Goal: Navigation & Orientation: Find specific page/section

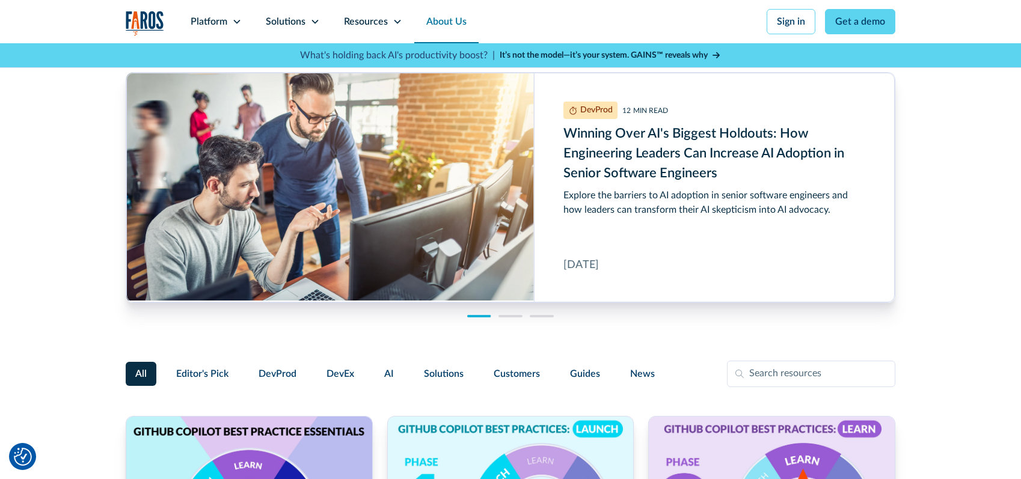
click at [444, 22] on link "About Us" at bounding box center [446, 21] width 64 height 43
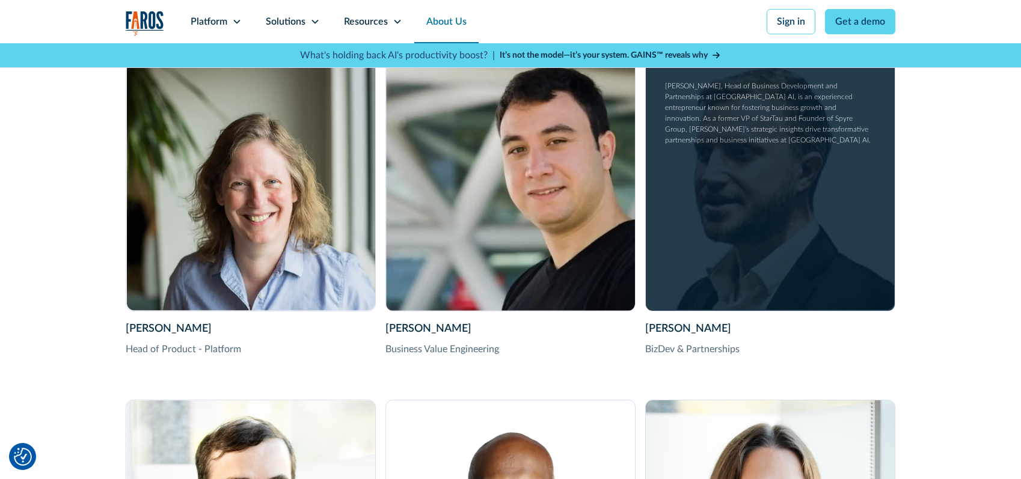
scroll to position [2188, 0]
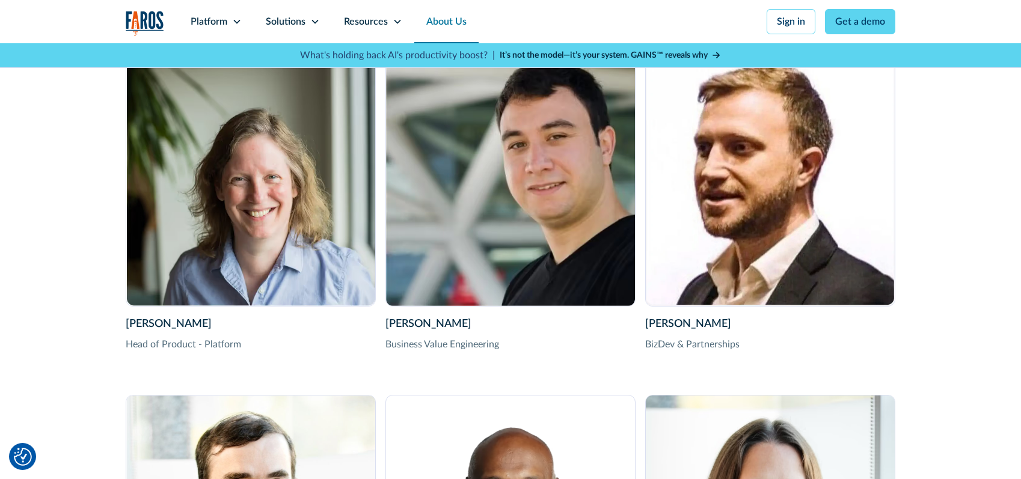
click at [718, 347] on div "BizDev & Partnerships" at bounding box center [770, 344] width 250 height 14
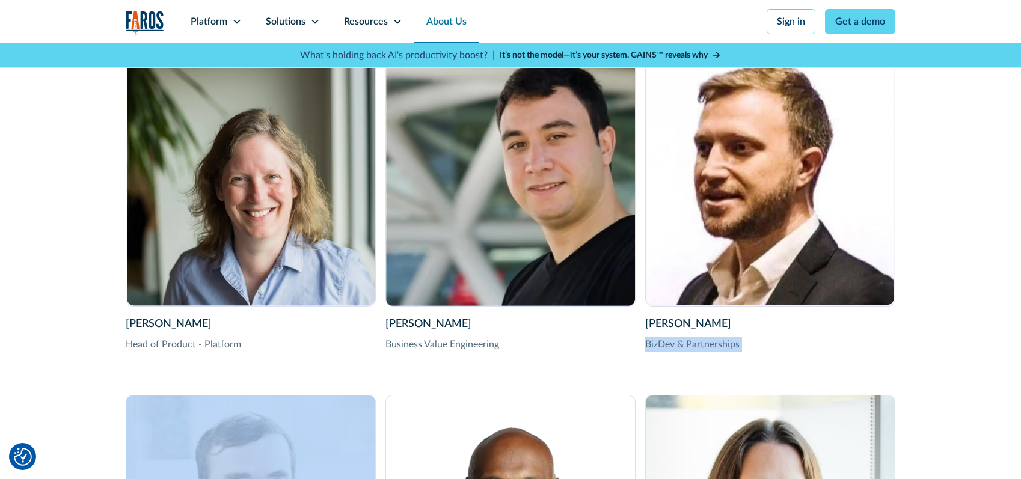
click at [718, 347] on div "BizDev & Partnerships" at bounding box center [770, 344] width 250 height 14
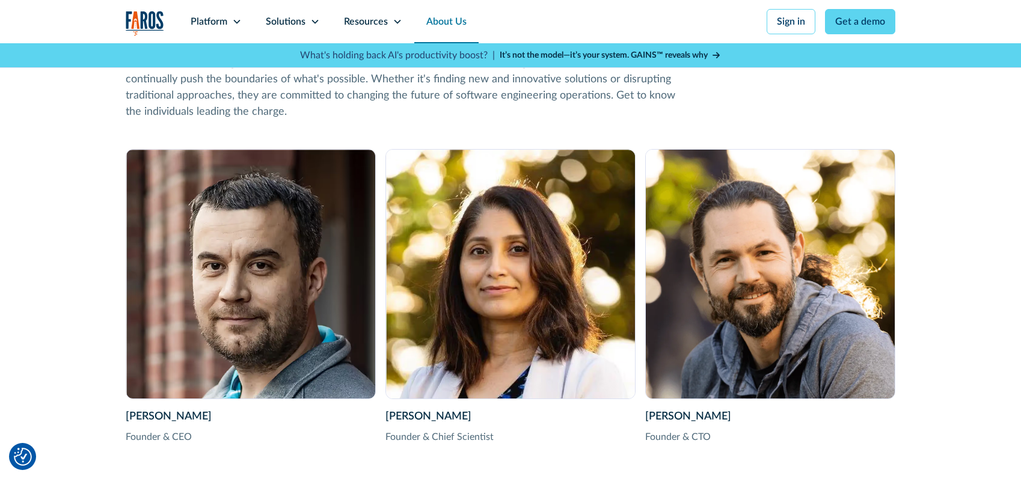
scroll to position [1745, 0]
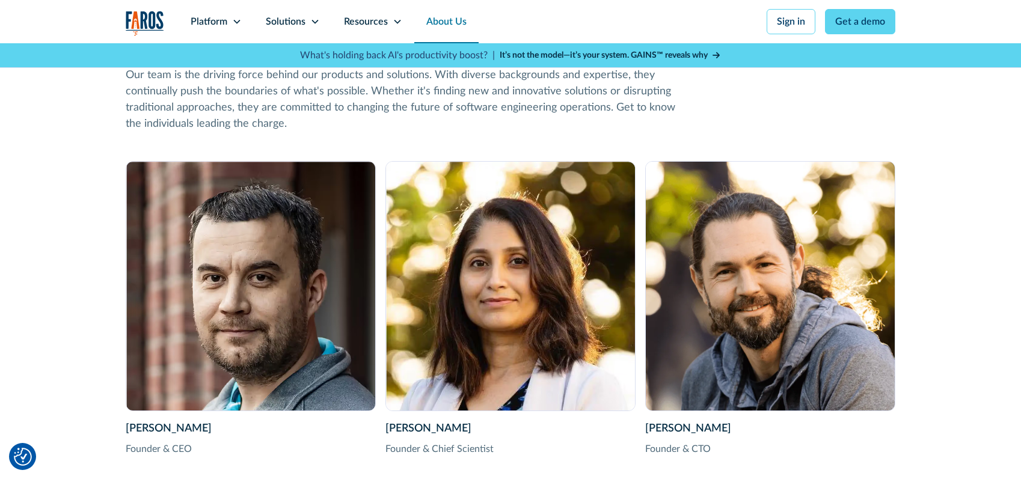
click at [398, 455] on div "Founder & Chief Scientist" at bounding box center [511, 449] width 250 height 14
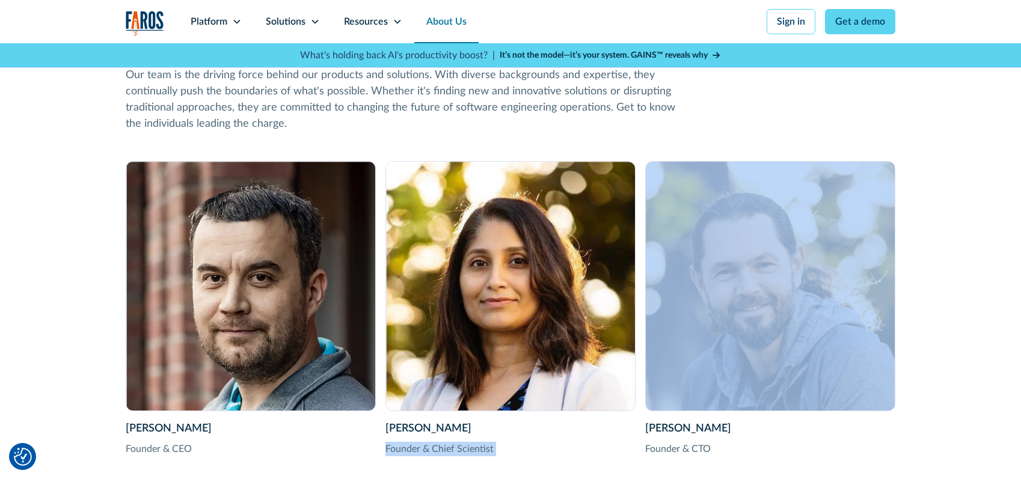
click at [398, 455] on div "Founder & Chief Scientist" at bounding box center [511, 449] width 250 height 14
click at [440, 453] on div "Founder & Chief Scientist" at bounding box center [511, 449] width 250 height 14
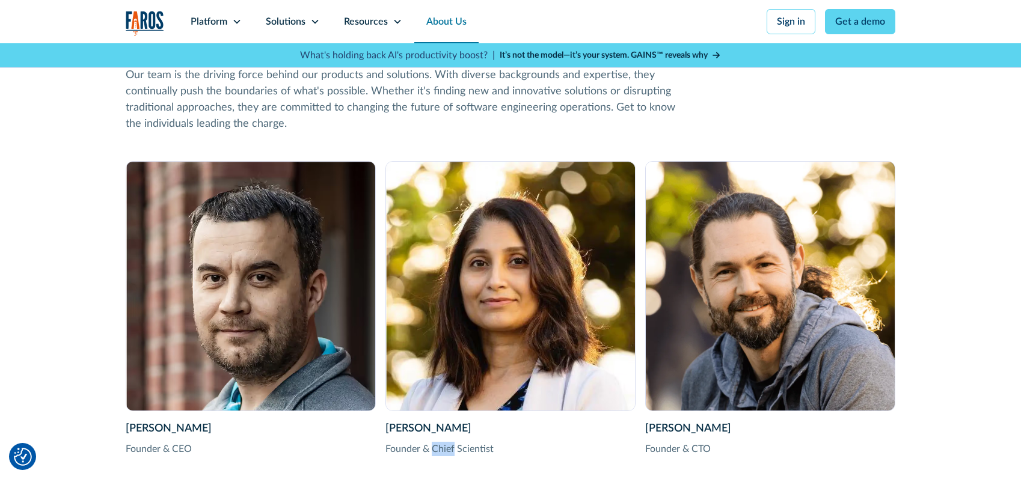
click at [440, 453] on div "Founder & Chief Scientist" at bounding box center [511, 449] width 250 height 14
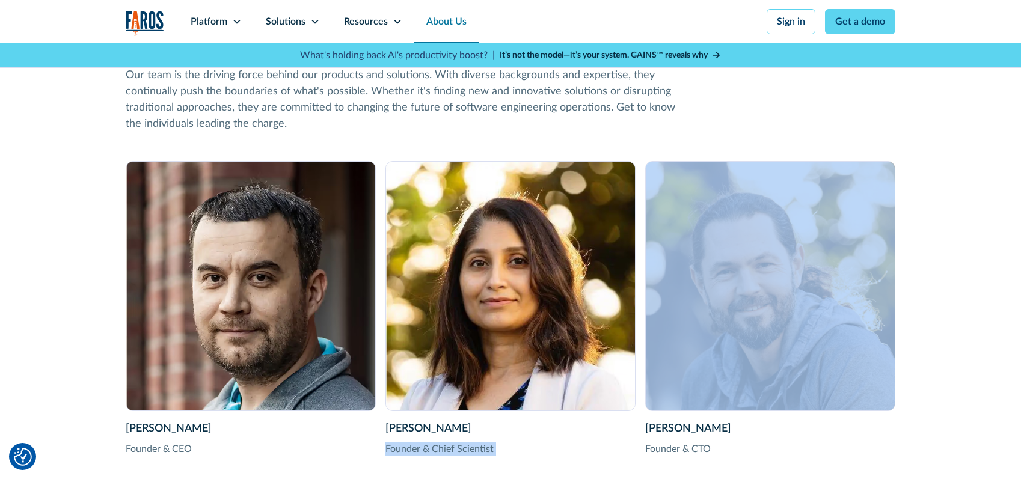
click at [440, 453] on div "Founder & Chief Scientist" at bounding box center [511, 449] width 250 height 14
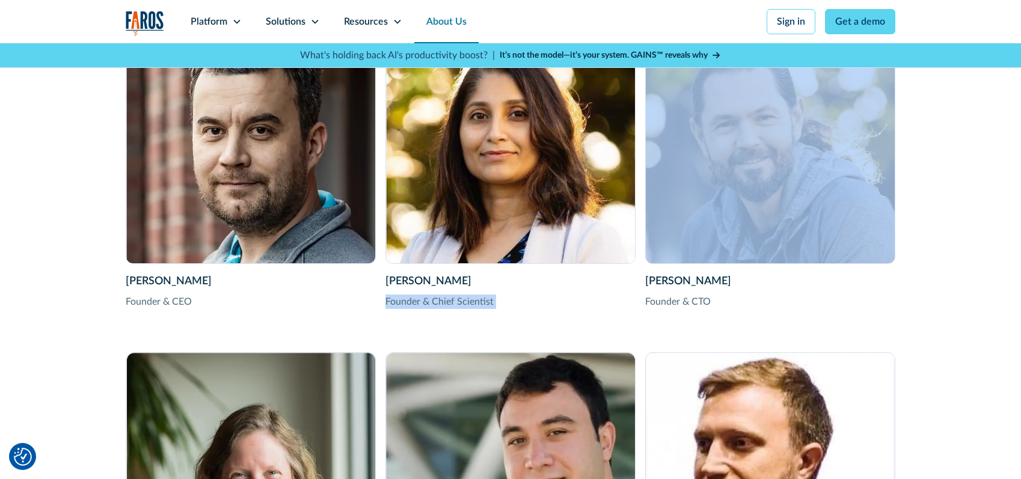
scroll to position [1904, 0]
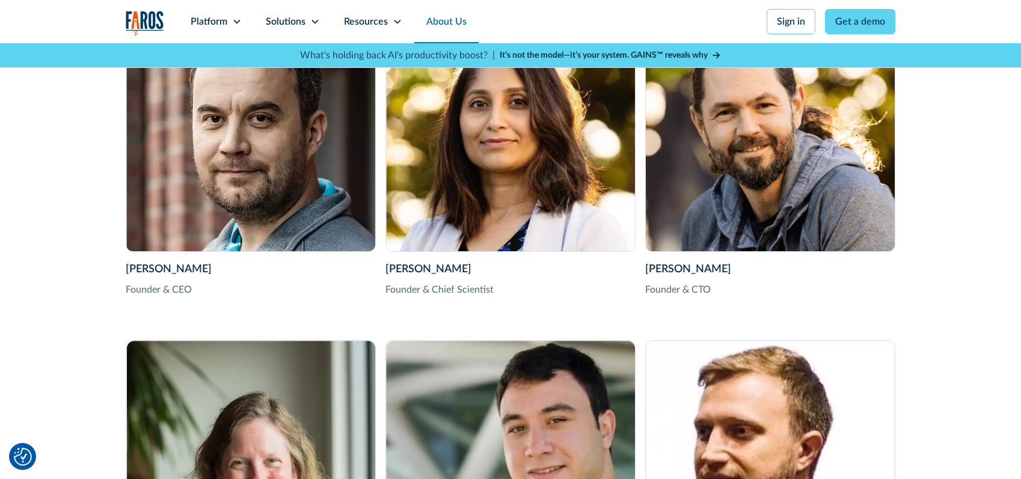
click at [674, 290] on div "Founder & CTO" at bounding box center [770, 290] width 250 height 14
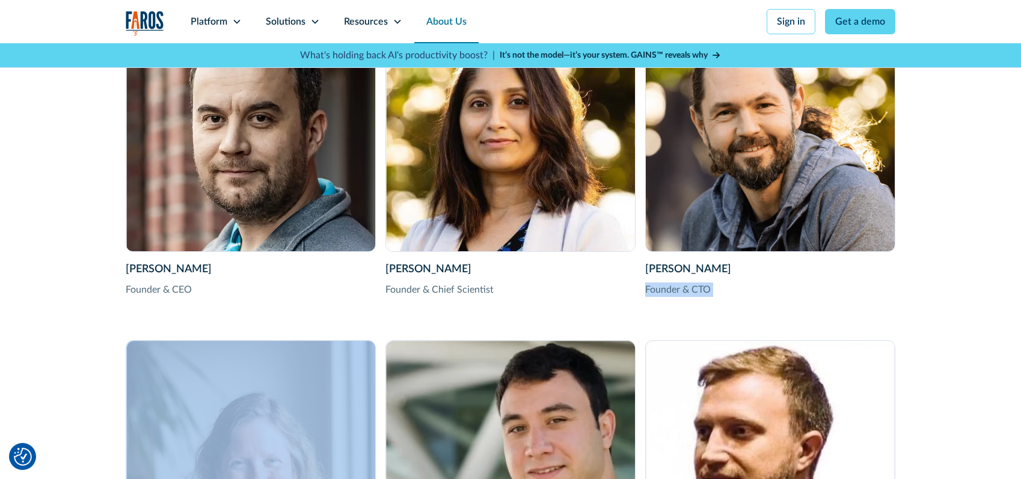
click at [674, 290] on div "Founder & CTO" at bounding box center [770, 290] width 250 height 14
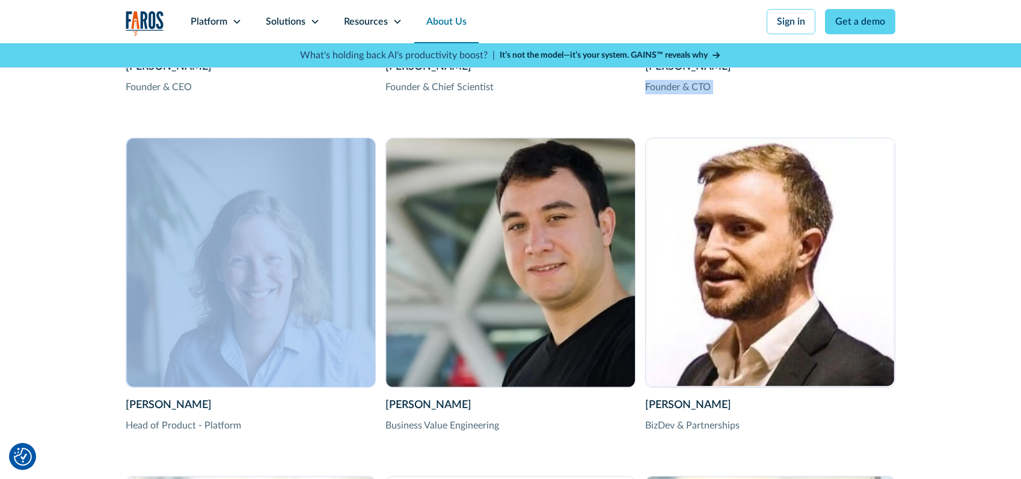
scroll to position [2115, 0]
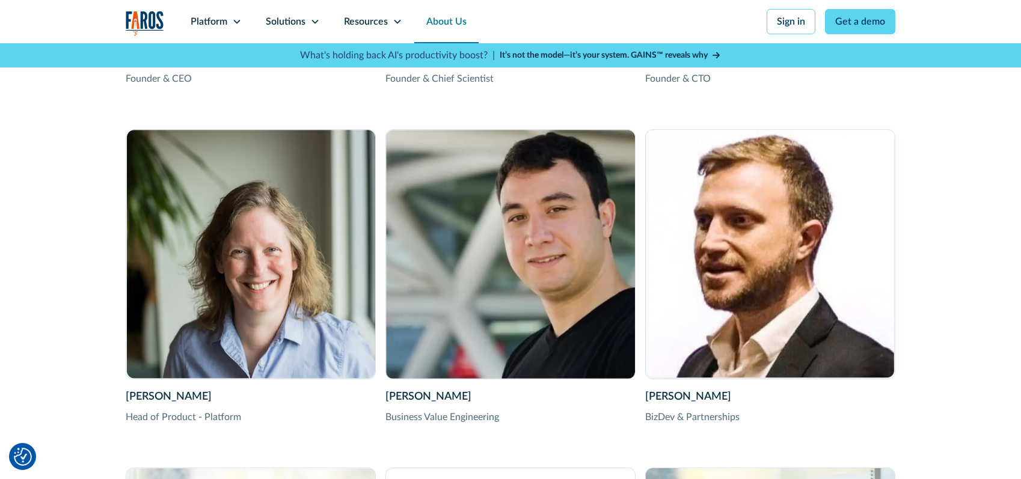
click at [640, 260] on div "Vitaly Gordon Founder & CEO Vitaly Gordon is the Co-founder & CEO of Faros AI. …" at bounding box center [511, 277] width 770 height 973
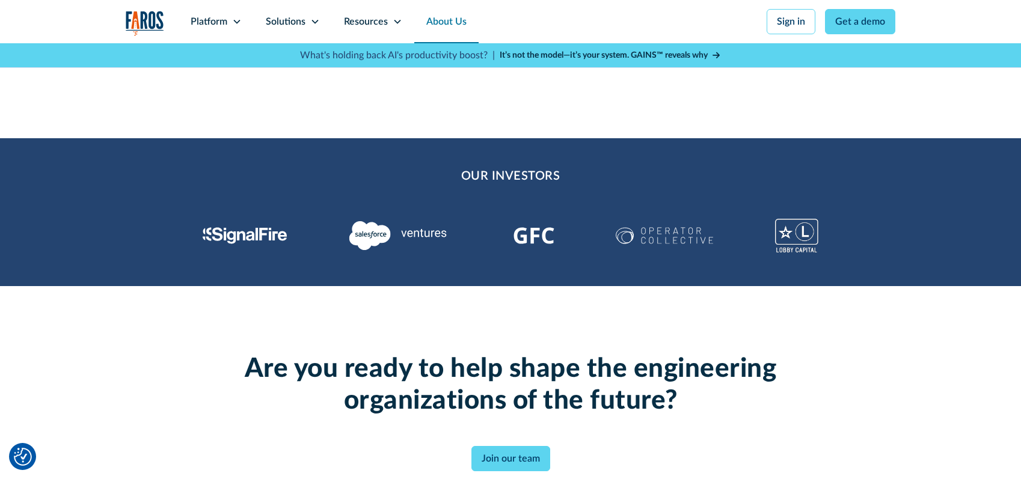
scroll to position [2826, 0]
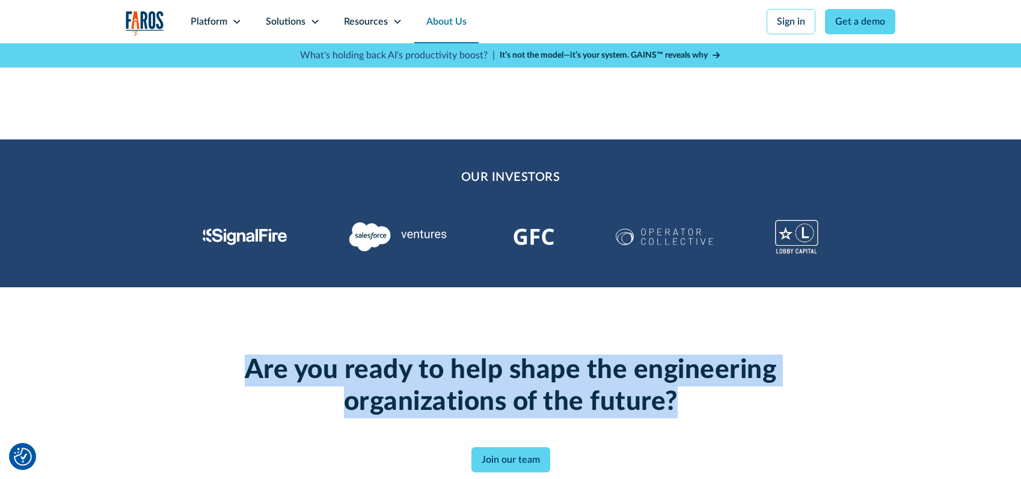
drag, startPoint x: 247, startPoint y: 364, endPoint x: 688, endPoint y: 393, distance: 441.8
click at [688, 393] on h2 "Are you ready to help shape the engineering organizations of the future?" at bounding box center [511, 387] width 616 height 64
drag, startPoint x: 688, startPoint y: 393, endPoint x: 233, endPoint y: 358, distance: 456.1
click at [233, 358] on h2 "Are you ready to help shape the engineering organizations of the future?" at bounding box center [511, 387] width 616 height 64
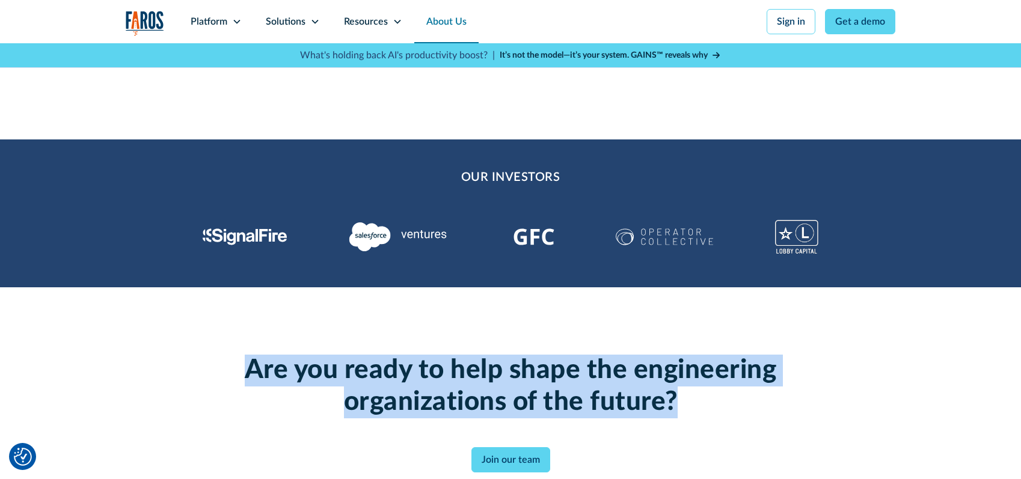
click at [233, 358] on h2 "Are you ready to help shape the engineering organizations of the future?" at bounding box center [511, 387] width 616 height 64
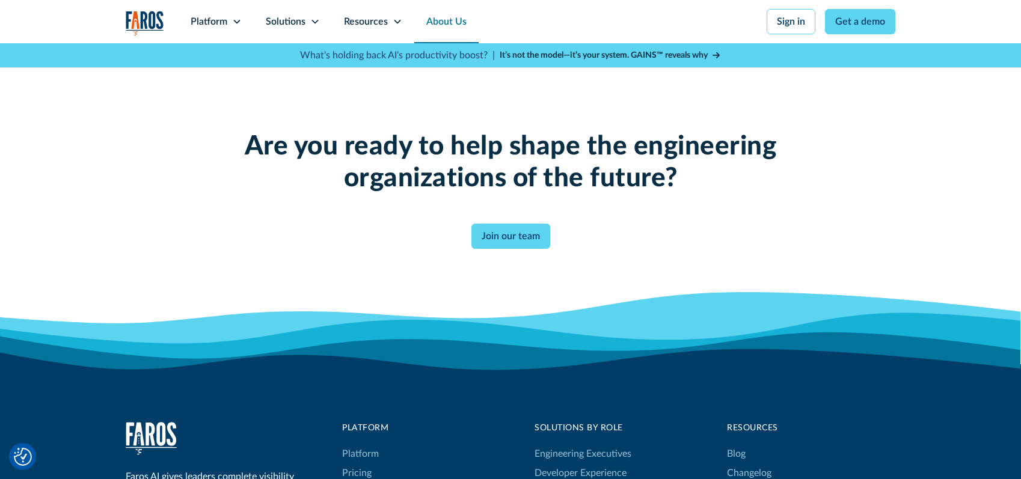
scroll to position [3070, 0]
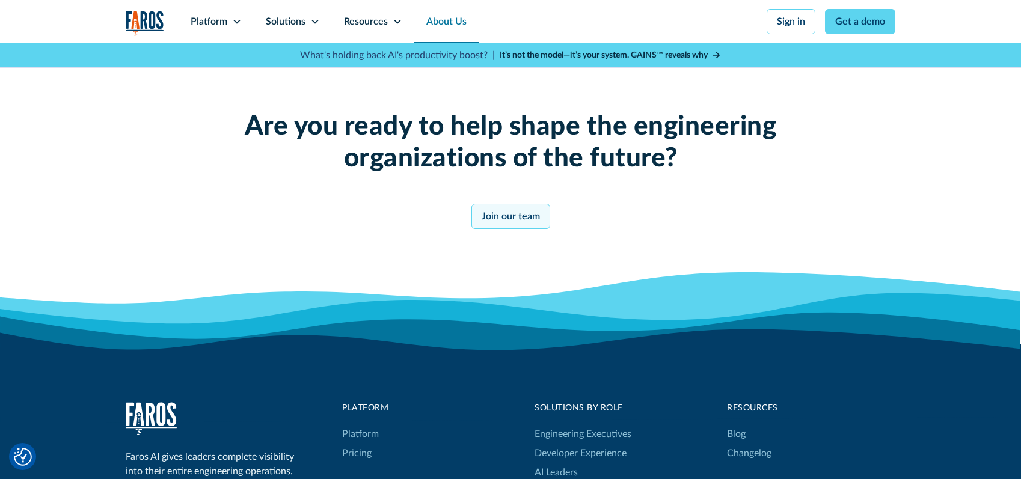
click at [499, 222] on link "Join our team" at bounding box center [511, 216] width 79 height 25
